Goal: Task Accomplishment & Management: Manage account settings

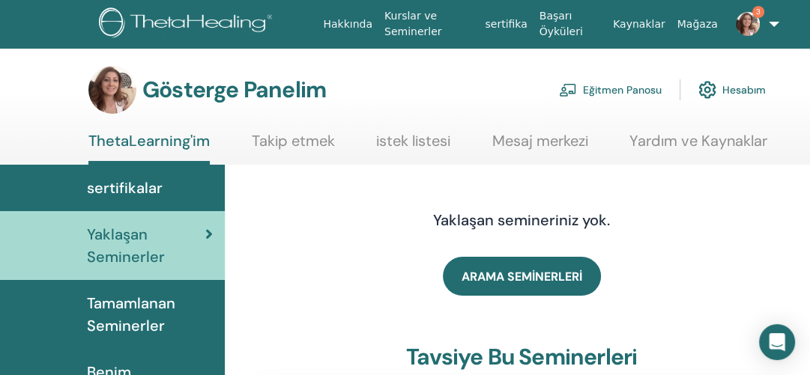
click at [631, 89] on font "Eğitmen Panosu" at bounding box center [622, 90] width 79 height 13
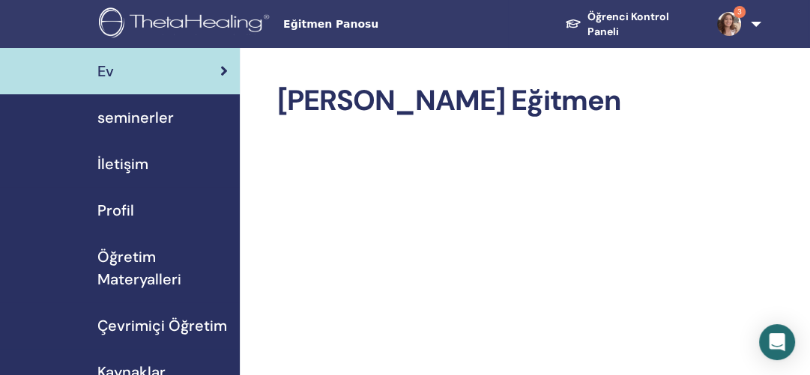
click at [138, 118] on font "seminerler" at bounding box center [135, 117] width 76 height 19
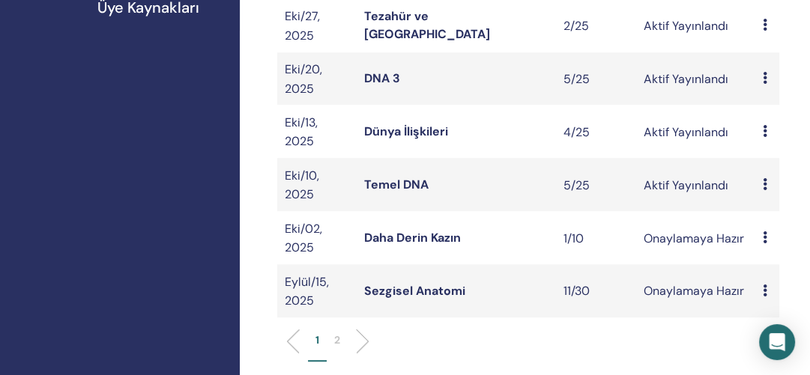
scroll to position [527, 0]
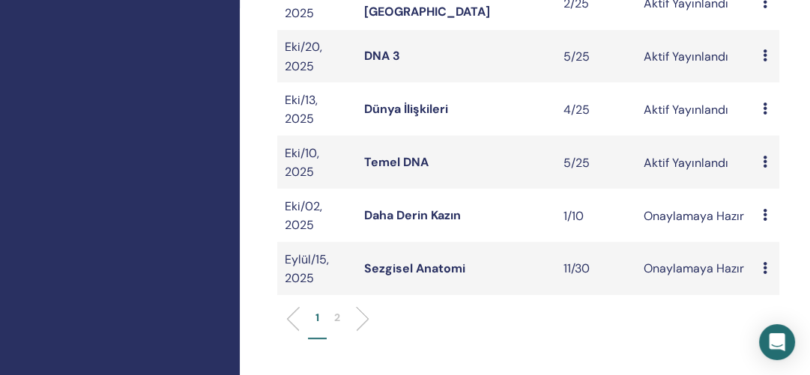
click at [407, 167] on font "Temel DNA" at bounding box center [396, 162] width 64 height 16
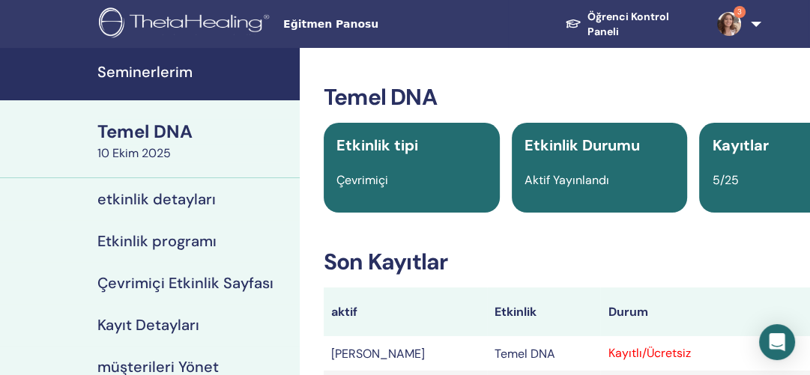
click at [151, 364] on font "müşterileri Yönet" at bounding box center [157, 366] width 121 height 19
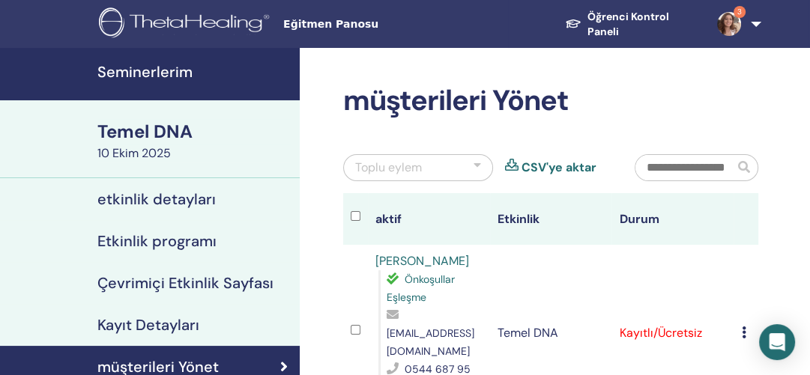
click at [482, 164] on div "Toplu eylem" at bounding box center [418, 167] width 150 height 27
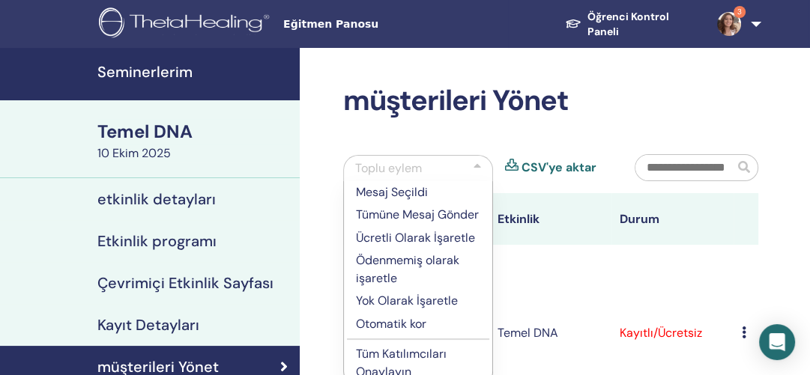
click at [583, 200] on th "Etkinlik" at bounding box center [551, 219] width 122 height 52
click at [607, 112] on h2 "müşterileri Yönet" at bounding box center [550, 101] width 415 height 34
click at [652, 117] on h2 "müşterileri Yönet" at bounding box center [550, 101] width 415 height 34
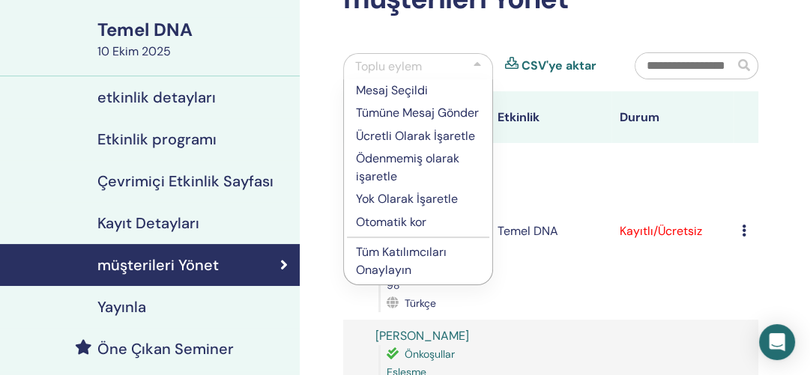
scroll to position [165, 0]
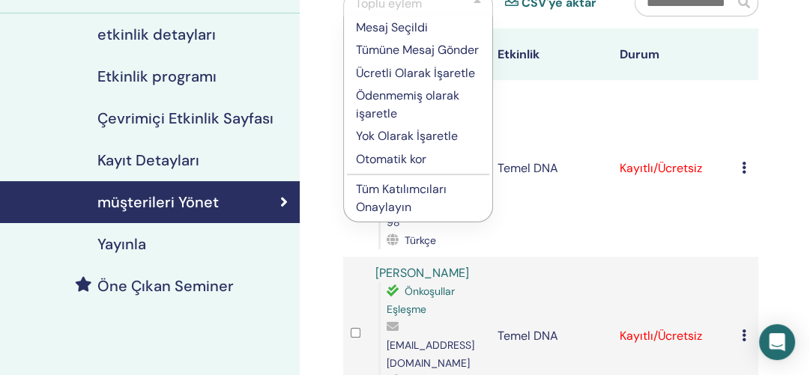
click at [387, 204] on font "Tüm Katılımcıları Onaylayın" at bounding box center [401, 198] width 91 height 34
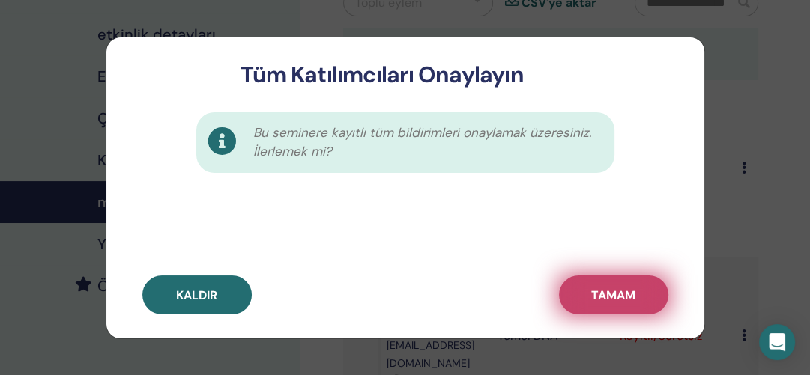
click at [613, 291] on font "TAMAM" at bounding box center [613, 296] width 44 height 16
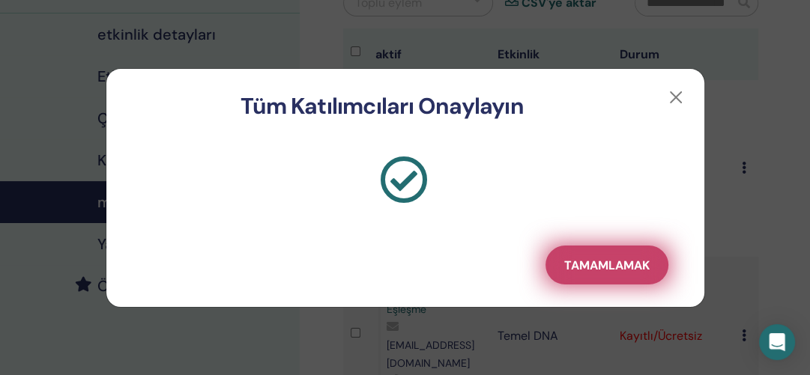
click at [605, 258] on font "Tamamlamak" at bounding box center [606, 266] width 85 height 16
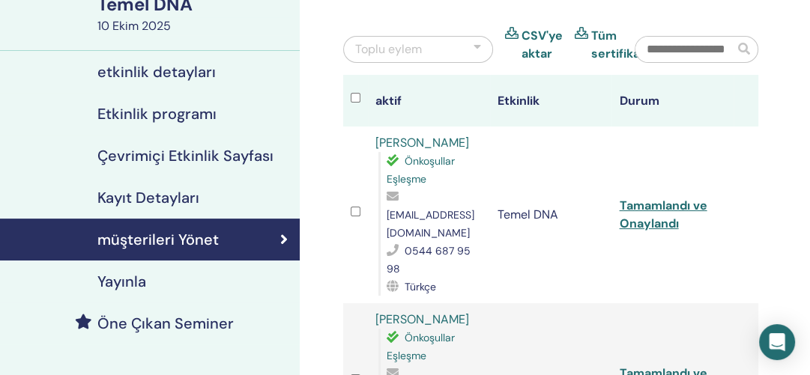
scroll to position [91, 0]
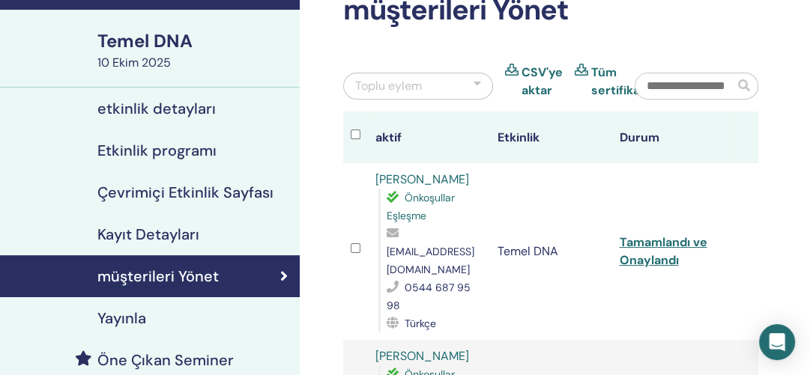
click at [604, 72] on font "Tüm sertifikalar" at bounding box center [623, 81] width 64 height 34
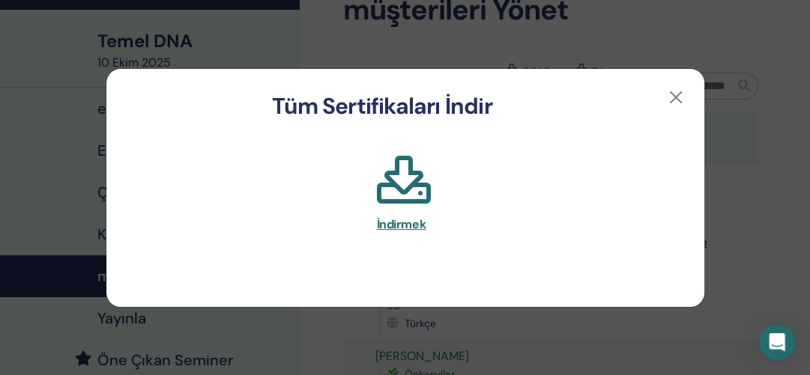
click at [413, 222] on font "İndirmek" at bounding box center [401, 224] width 49 height 16
click at [398, 224] on font "İndirmek" at bounding box center [401, 224] width 49 height 16
click at [676, 100] on button "button" at bounding box center [676, 97] width 24 height 24
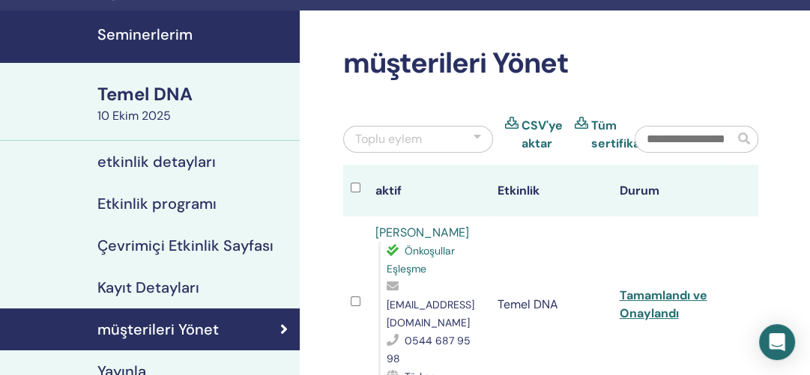
scroll to position [0, 0]
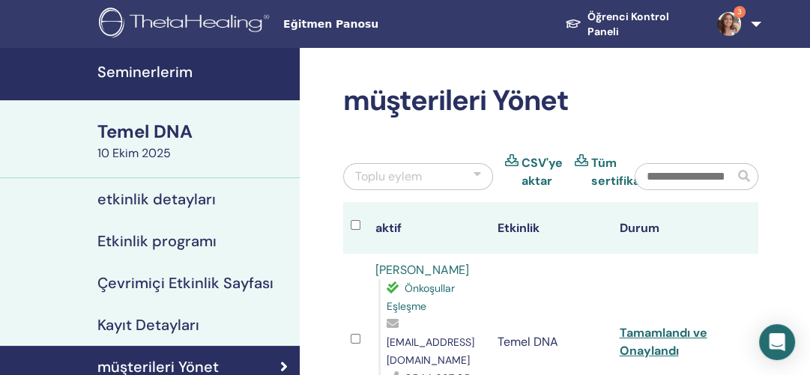
click at [149, 66] on font "Seminerlerim" at bounding box center [144, 71] width 95 height 19
click at [147, 67] on font "Seminerlerim" at bounding box center [144, 71] width 95 height 19
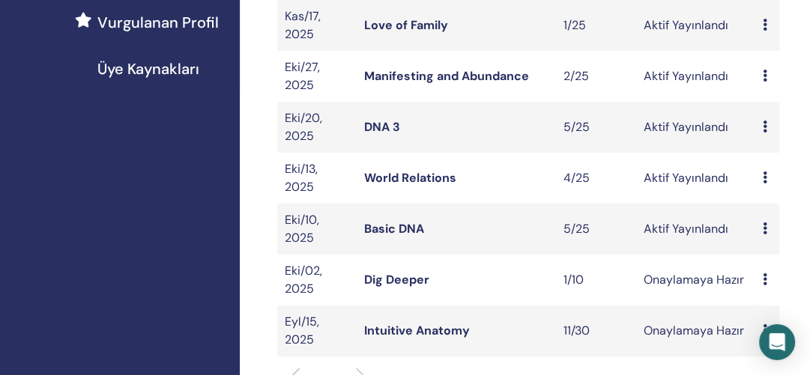
scroll to position [452, 0]
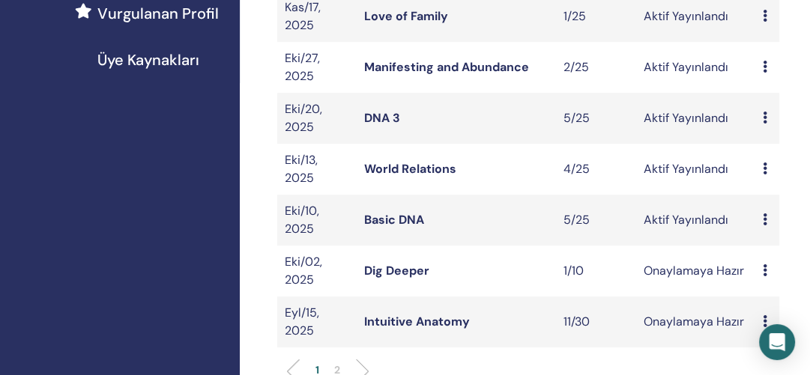
click at [404, 171] on link "World Relations" at bounding box center [410, 169] width 92 height 16
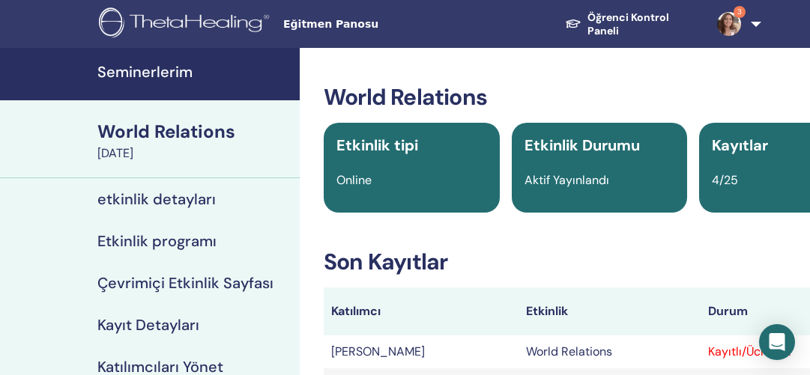
scroll to position [291, 0]
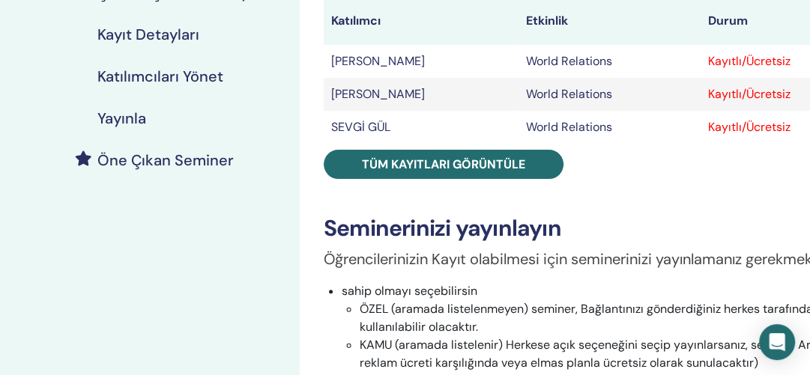
click at [168, 75] on h4 "Katılımcıları Yönet" at bounding box center [160, 76] width 126 height 18
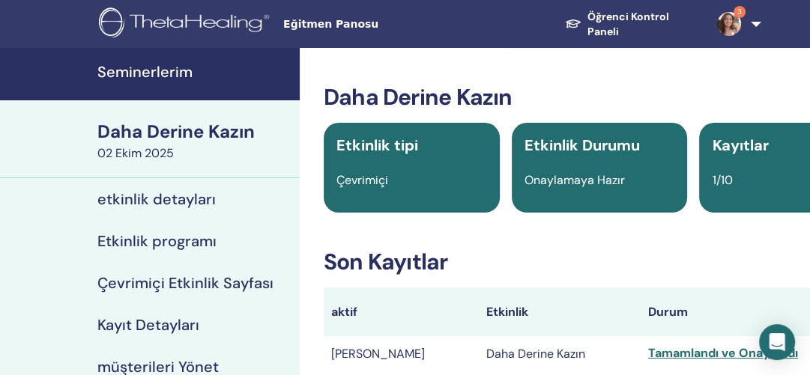
click at [711, 363] on div "Tamamlandı ve Onaylandı" at bounding box center [757, 354] width 219 height 18
click at [710, 353] on font "Tamamlandı ve Onaylandı" at bounding box center [723, 353] width 150 height 16
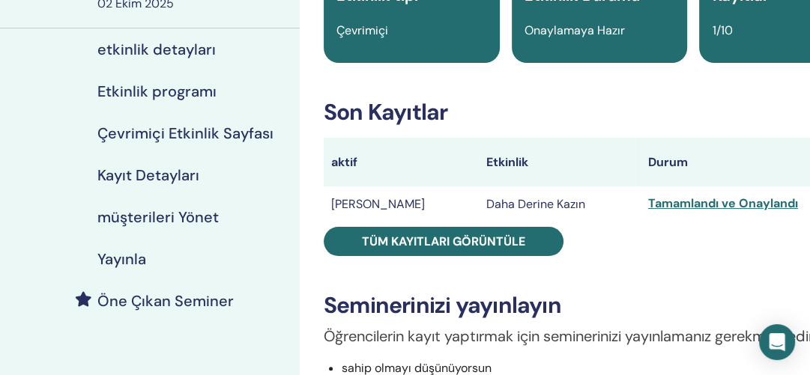
scroll to position [157, 0]
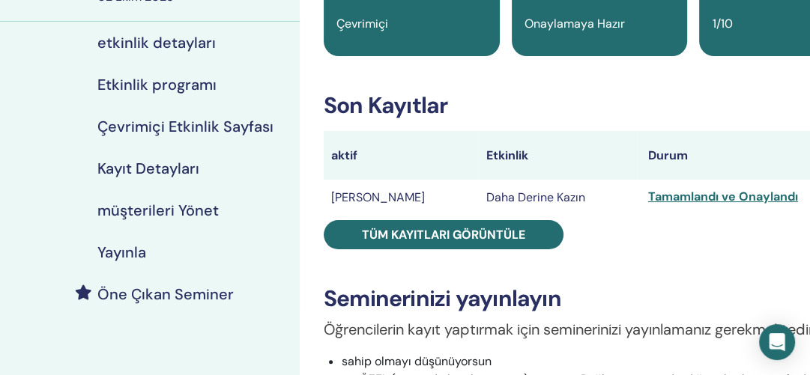
click at [725, 199] on font "Tamamlandı ve Onaylandı" at bounding box center [723, 197] width 150 height 16
click at [228, 207] on div "müşterileri Yönet" at bounding box center [150, 210] width 276 height 18
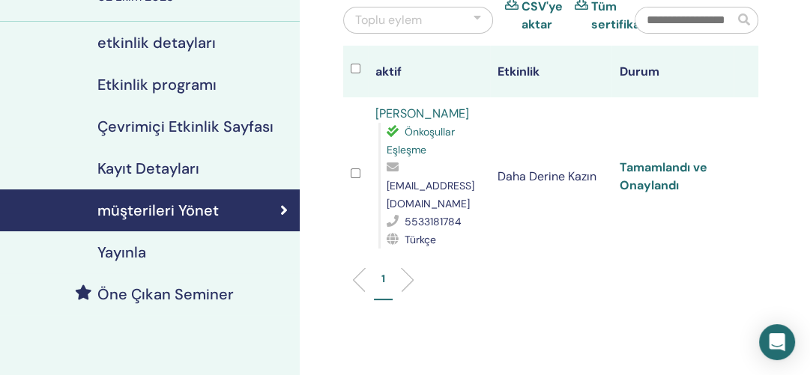
click at [668, 160] on font "Tamamlandı ve Onaylandı" at bounding box center [663, 177] width 88 height 34
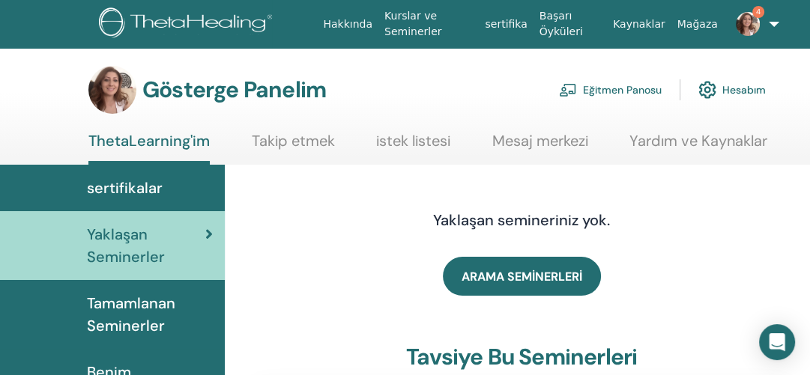
click at [599, 88] on font "Eğitmen Panosu" at bounding box center [622, 90] width 79 height 13
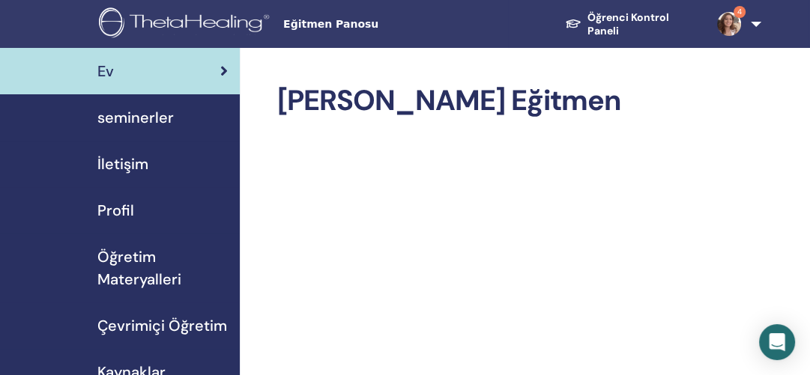
click at [135, 120] on span "seminerler" at bounding box center [135, 117] width 76 height 22
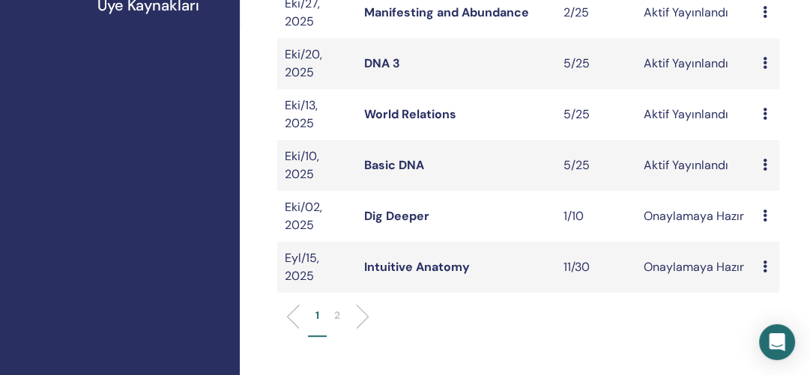
scroll to position [497, 0]
